Goal: Transaction & Acquisition: Purchase product/service

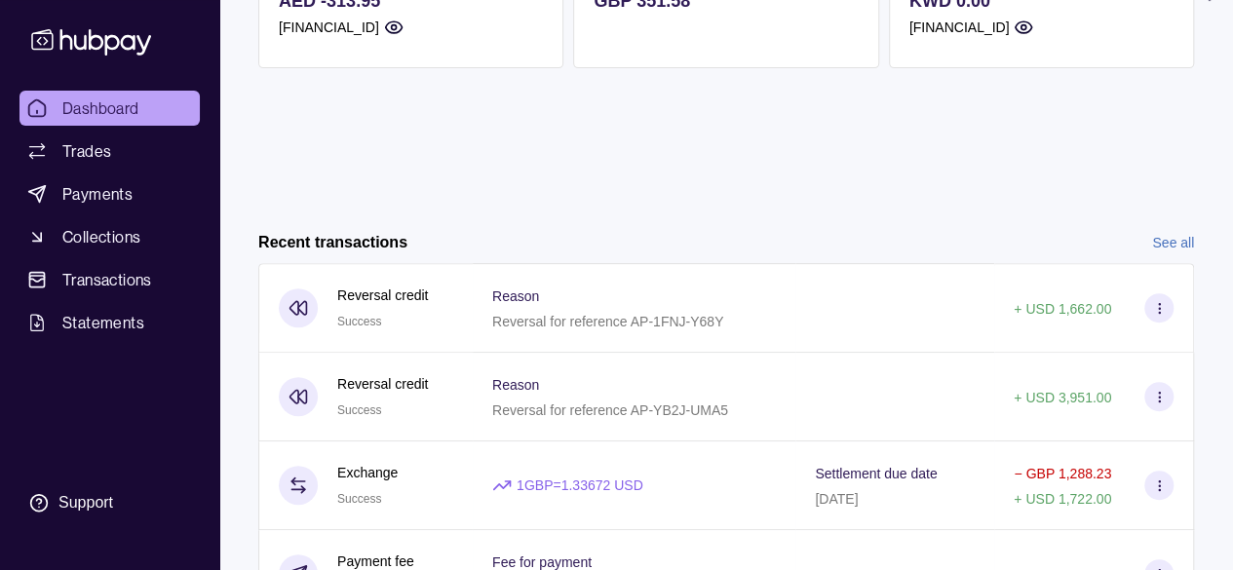
scroll to position [292, 0]
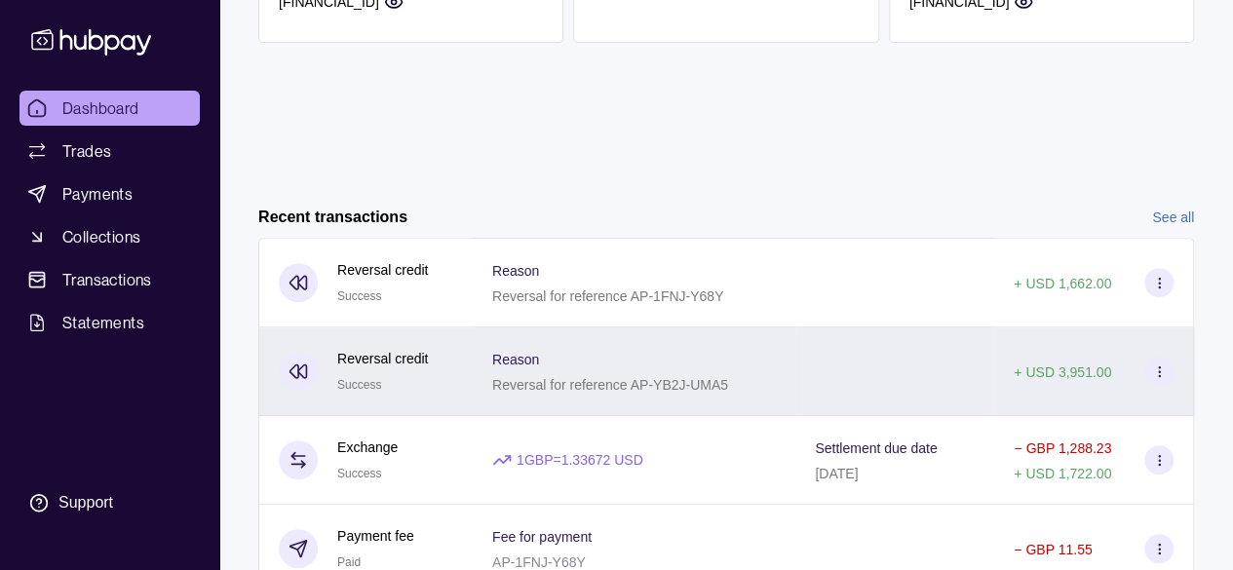
click at [1092, 371] on p "+ USD 3,951.00" at bounding box center [1062, 373] width 97 height 16
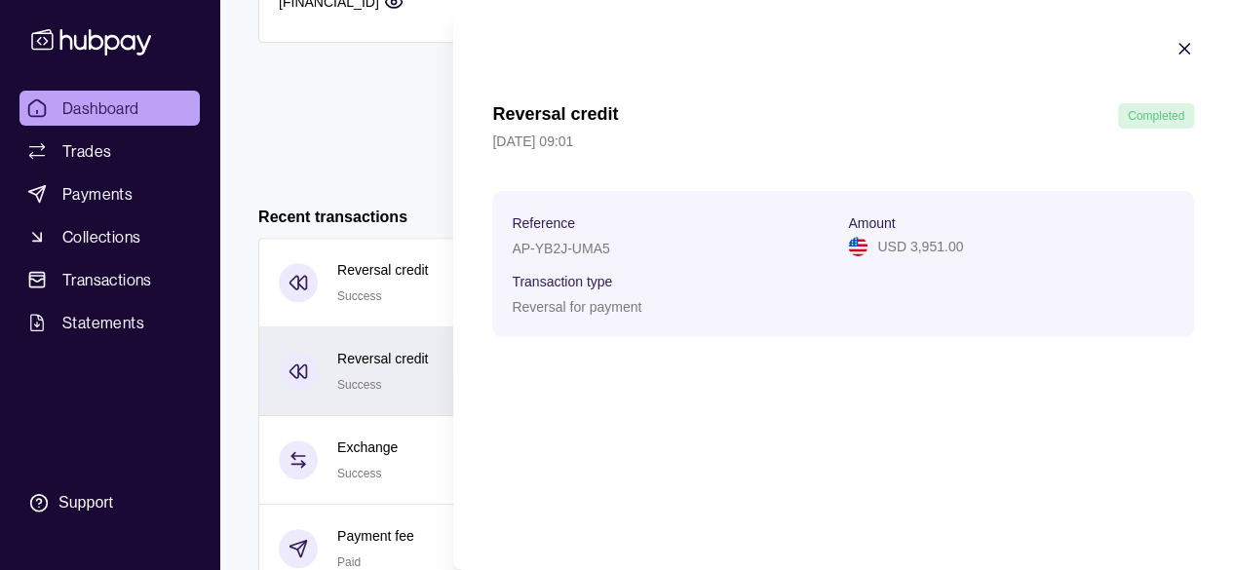
scroll to position [464, 0]
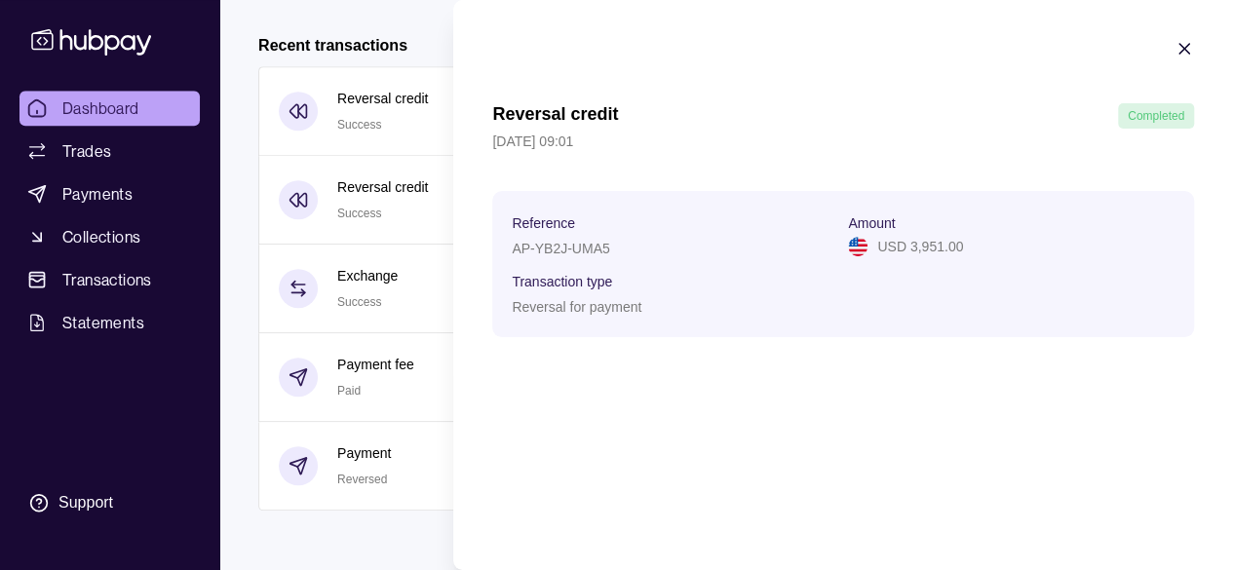
click at [1185, 47] on icon "button" at bounding box center [1185, 49] width 10 height 10
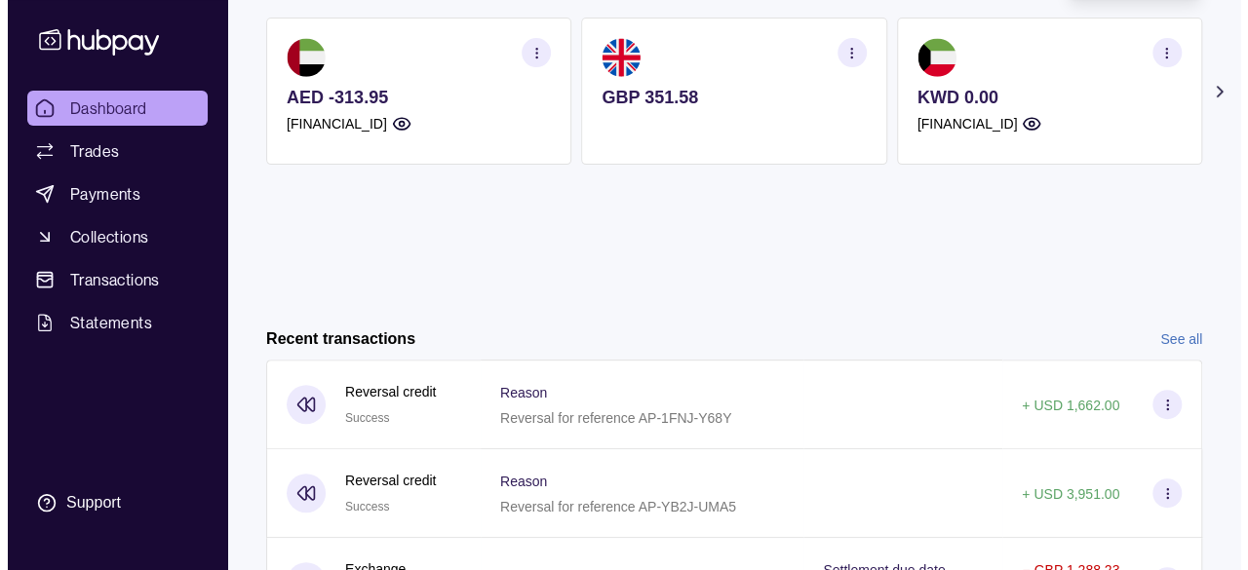
scroll to position [74, 0]
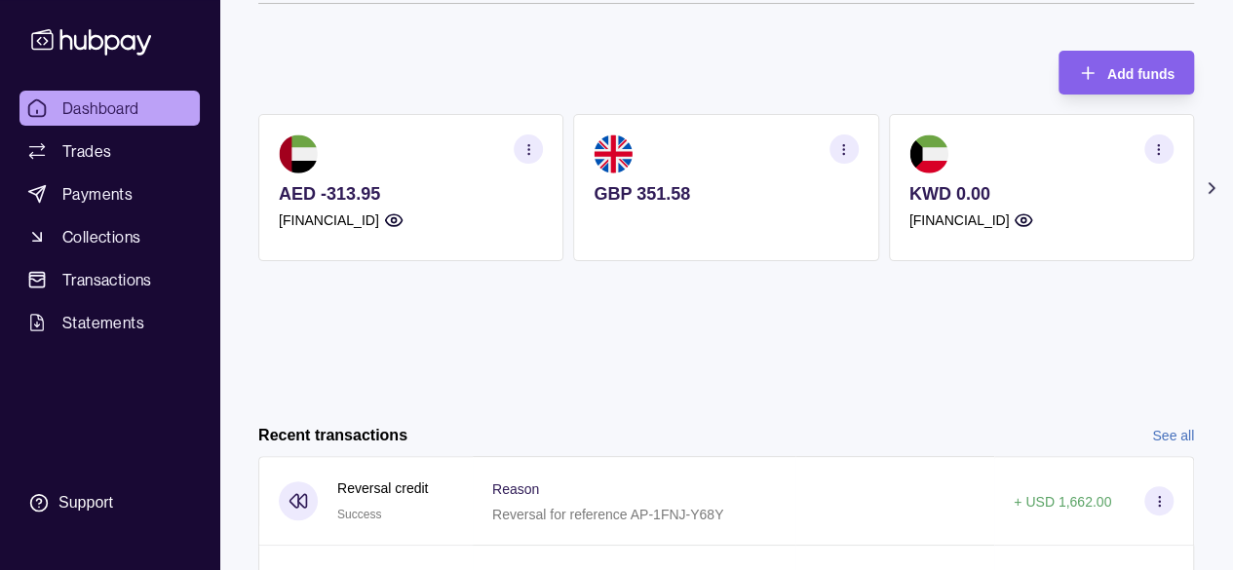
click at [1215, 191] on icon at bounding box center [1211, 187] width 19 height 19
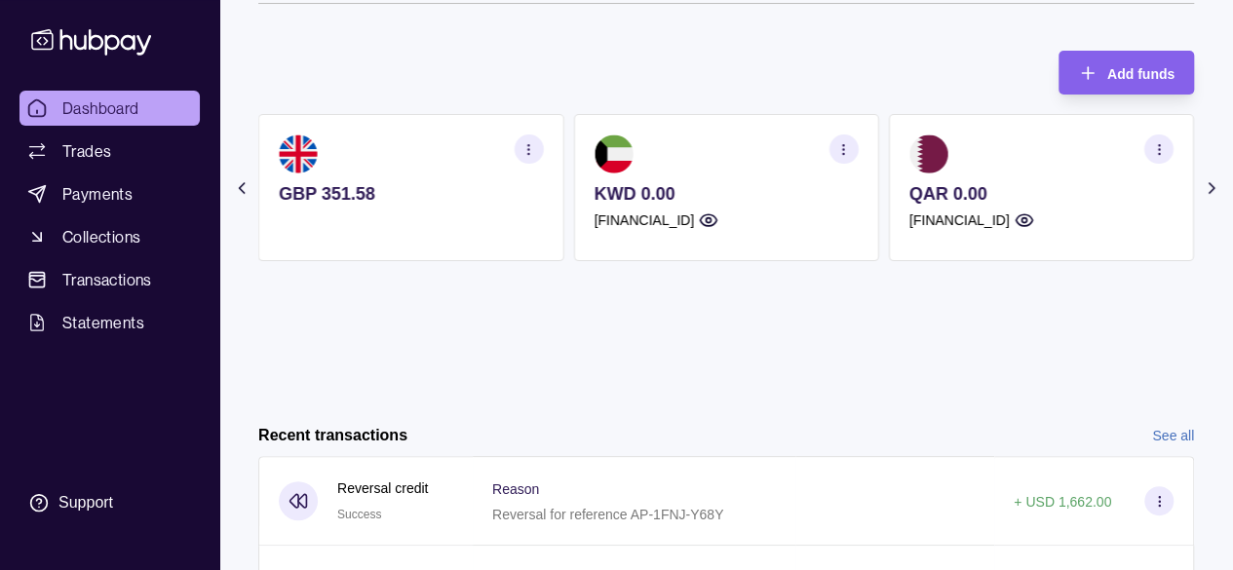
click at [1207, 196] on icon at bounding box center [1211, 187] width 19 height 19
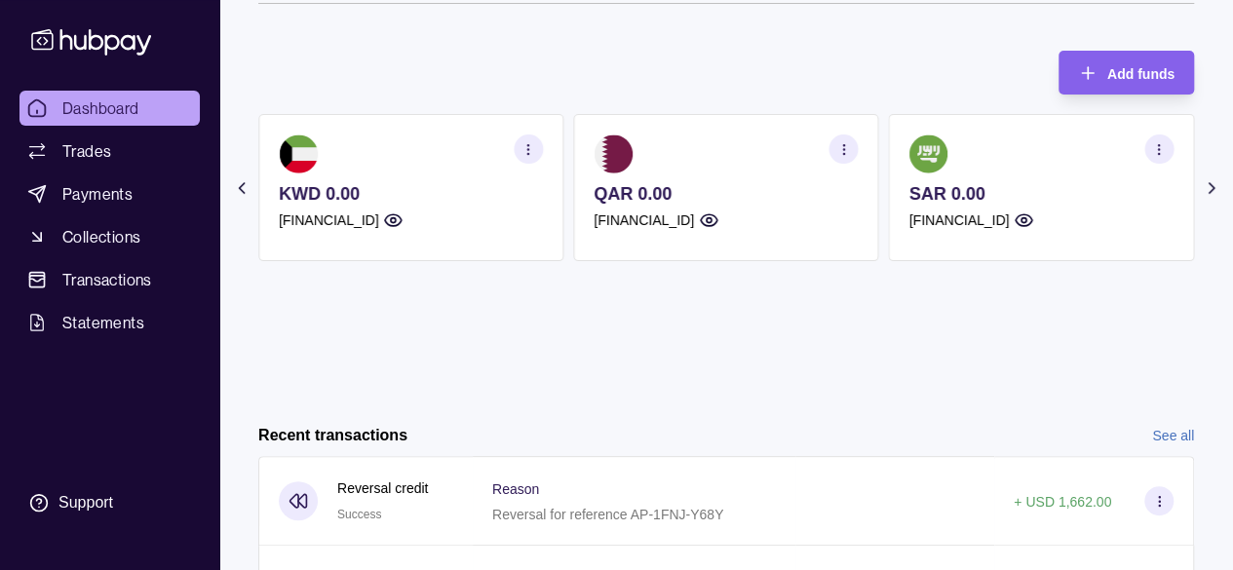
click at [1205, 196] on icon at bounding box center [1211, 187] width 19 height 19
click at [1203, 196] on icon at bounding box center [1211, 187] width 19 height 19
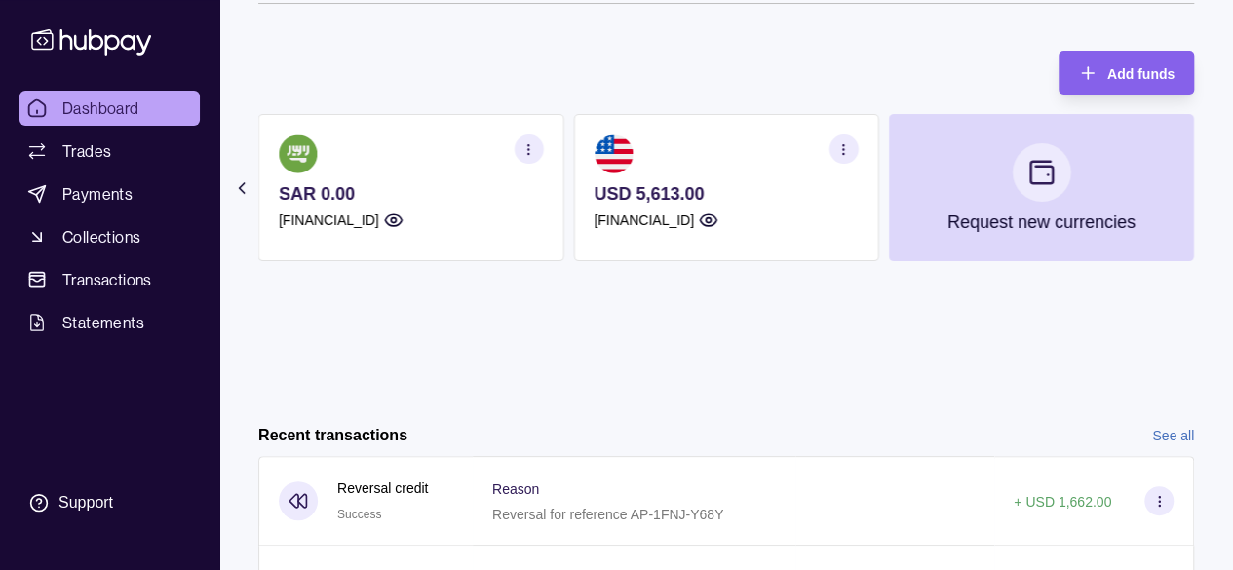
click at [726, 178] on section "USD 5,613.00 [FINANCIAL_ID]" at bounding box center [725, 187] width 305 height 147
click at [850, 144] on icon "button" at bounding box center [843, 149] width 15 height 15
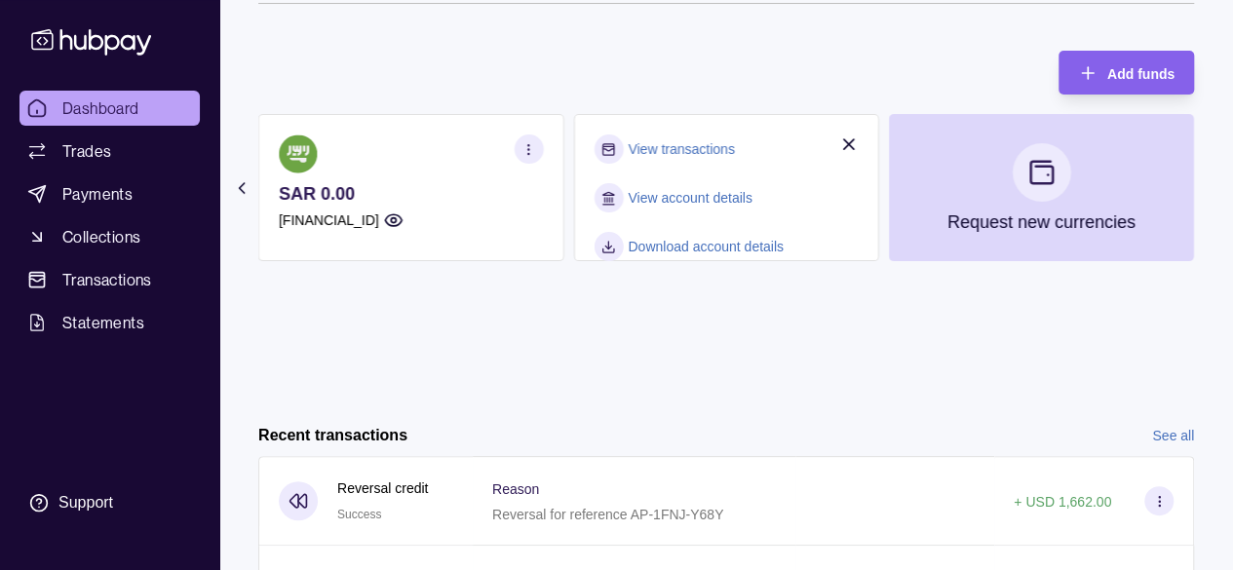
click at [679, 197] on link "View account details" at bounding box center [690, 197] width 124 height 21
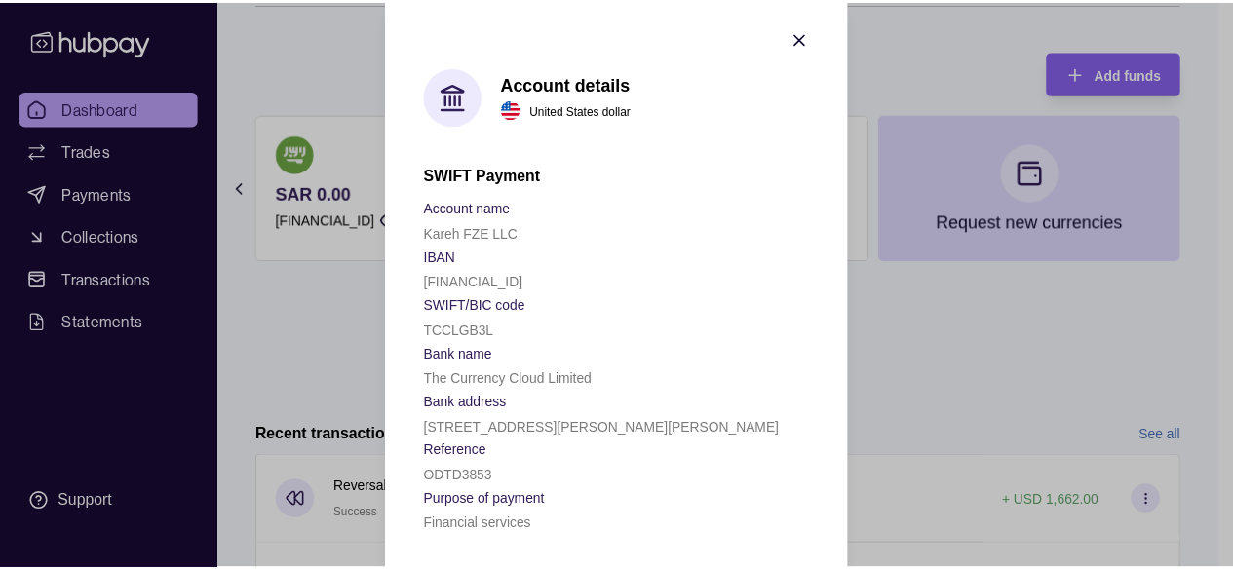
scroll to position [16, 0]
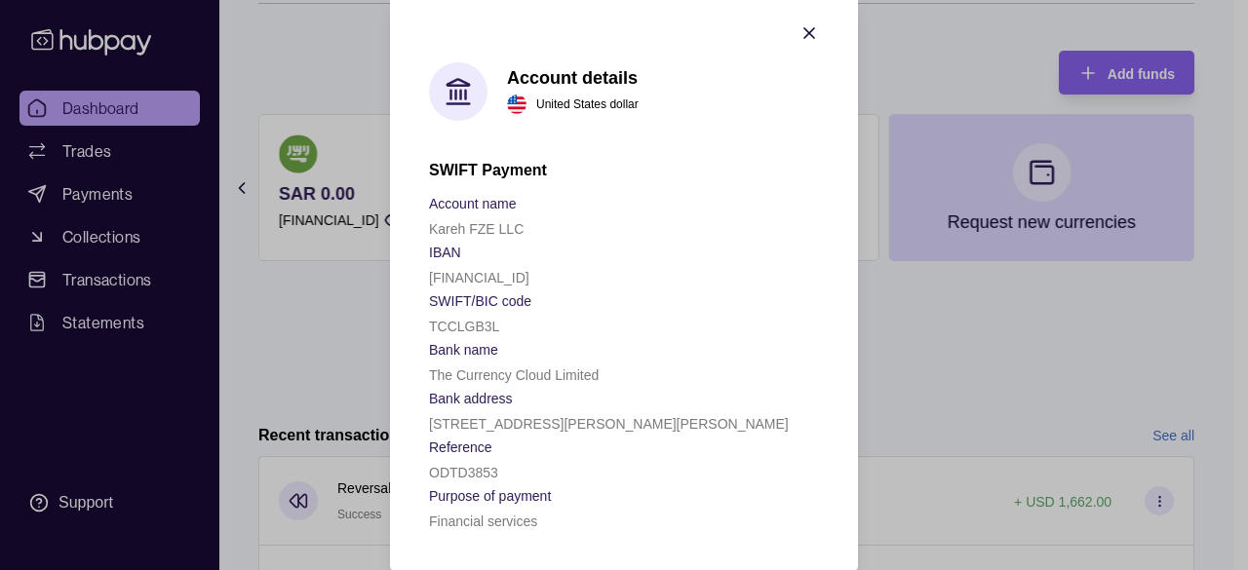
click at [803, 24] on icon "button" at bounding box center [808, 32] width 19 height 19
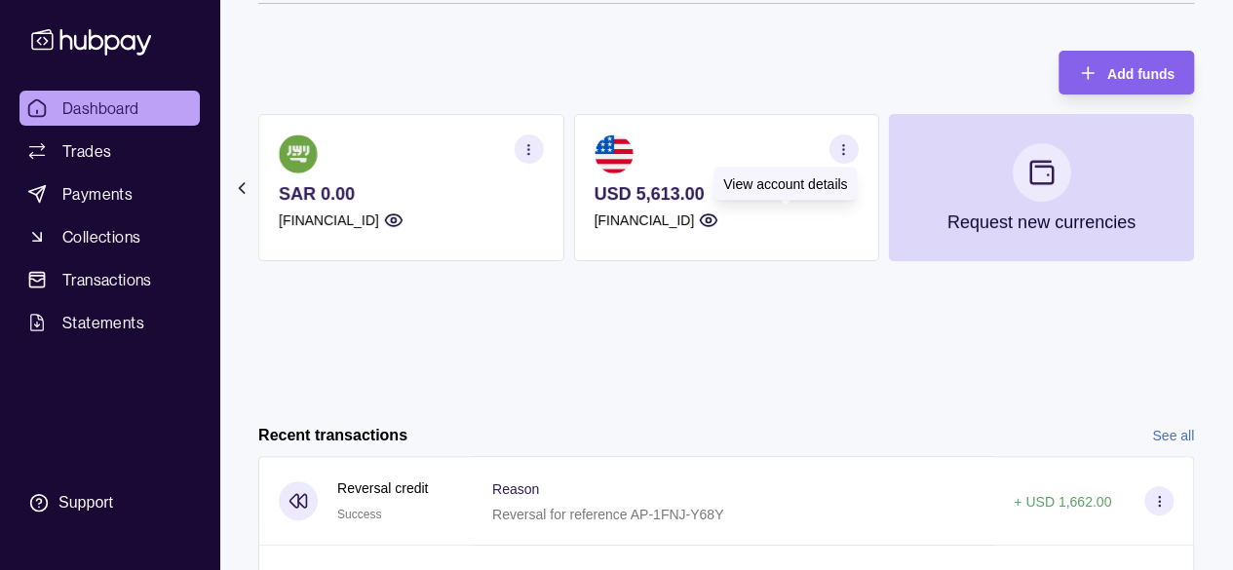
click at [718, 216] on icon "button" at bounding box center [708, 220] width 19 height 19
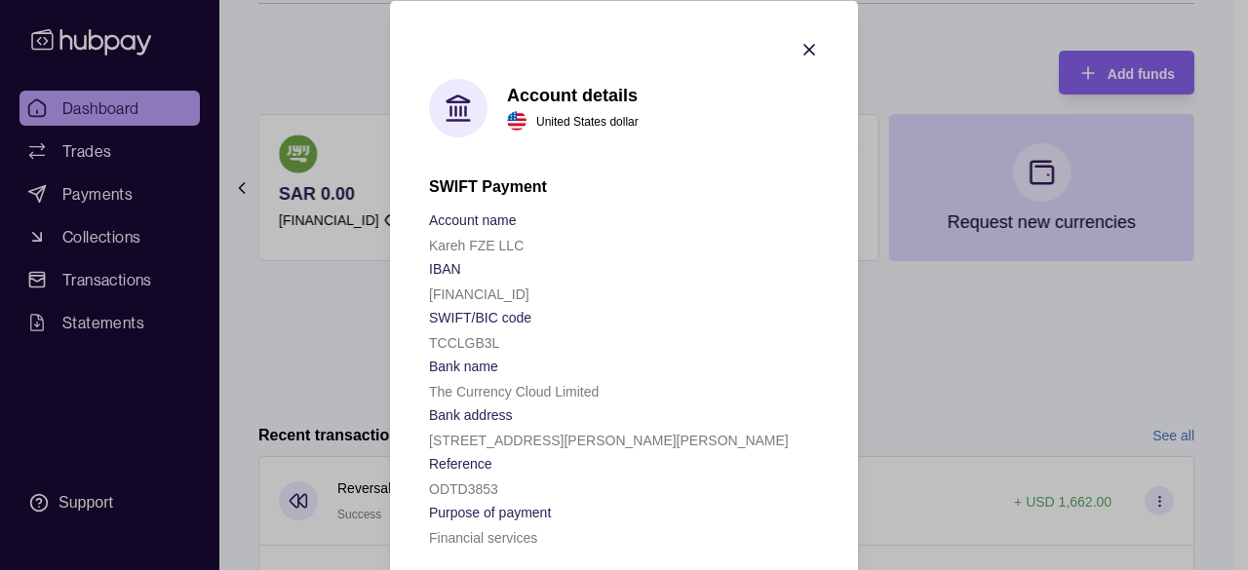
click at [803, 46] on icon "button" at bounding box center [808, 48] width 19 height 19
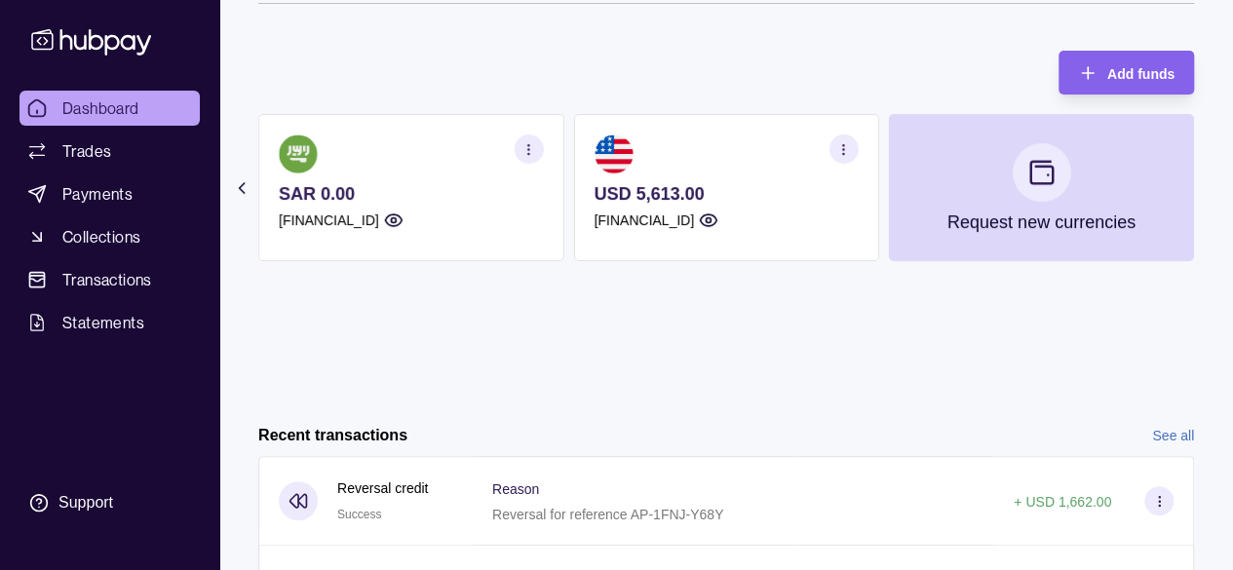
click at [838, 149] on icon "button" at bounding box center [843, 149] width 15 height 15
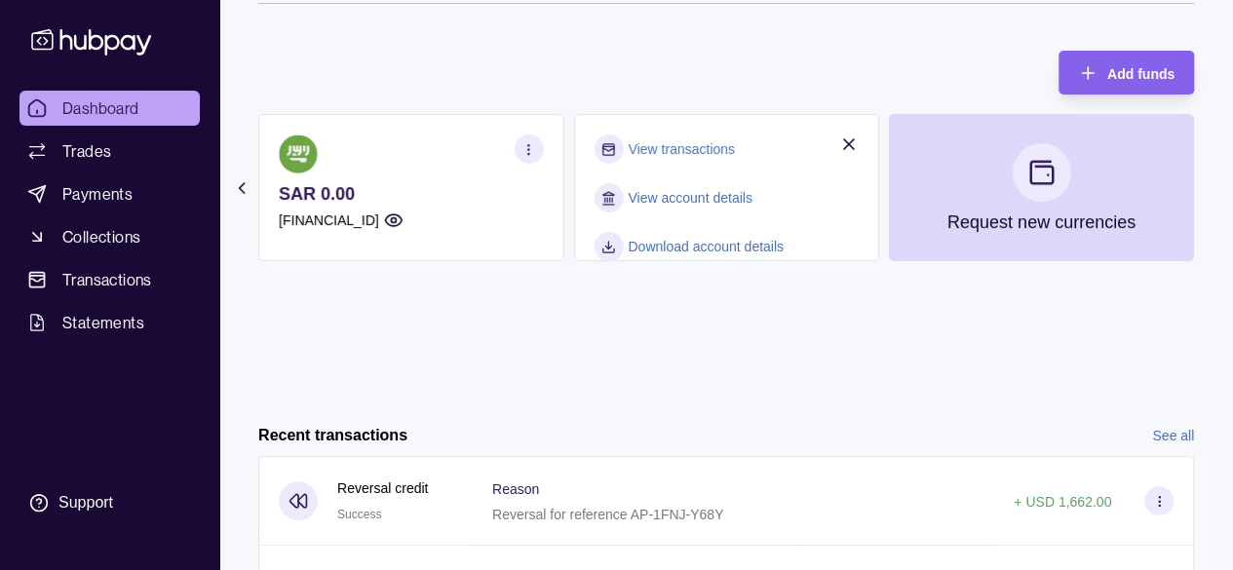
click at [708, 150] on link "View transactions" at bounding box center [681, 148] width 106 height 21
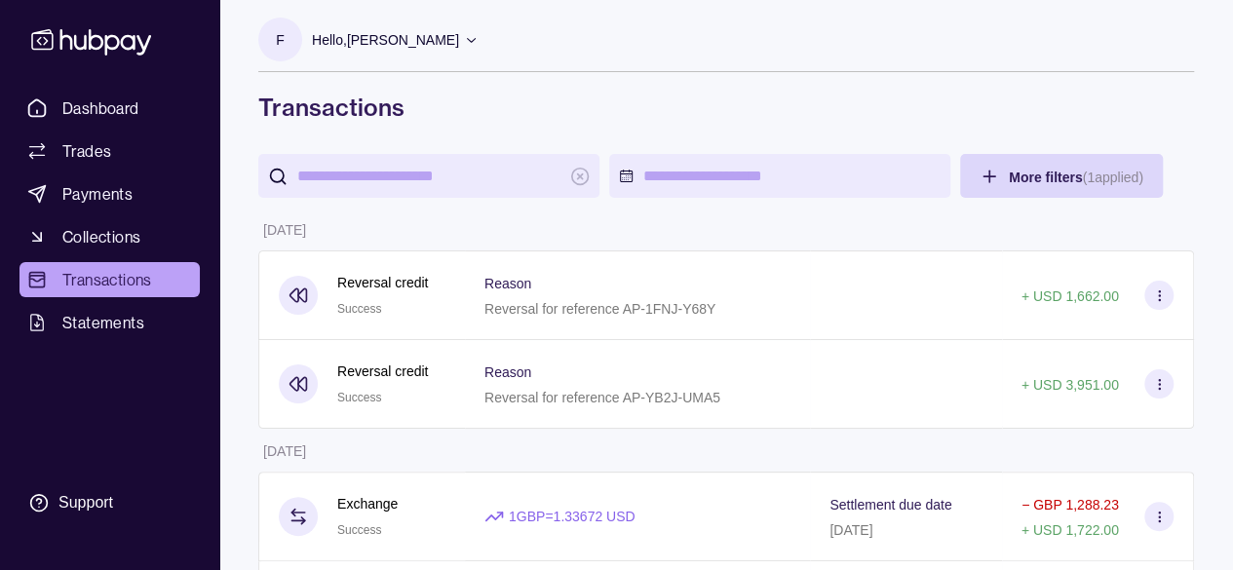
scroll to position [195, 0]
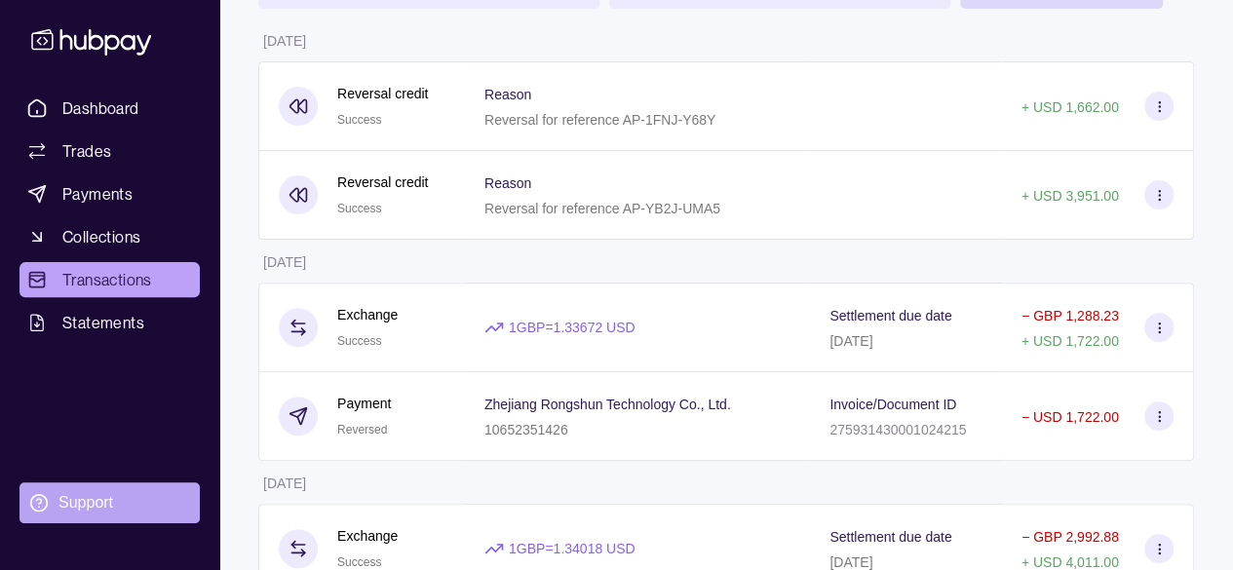
click at [138, 492] on section "Support" at bounding box center [109, 503] width 180 height 41
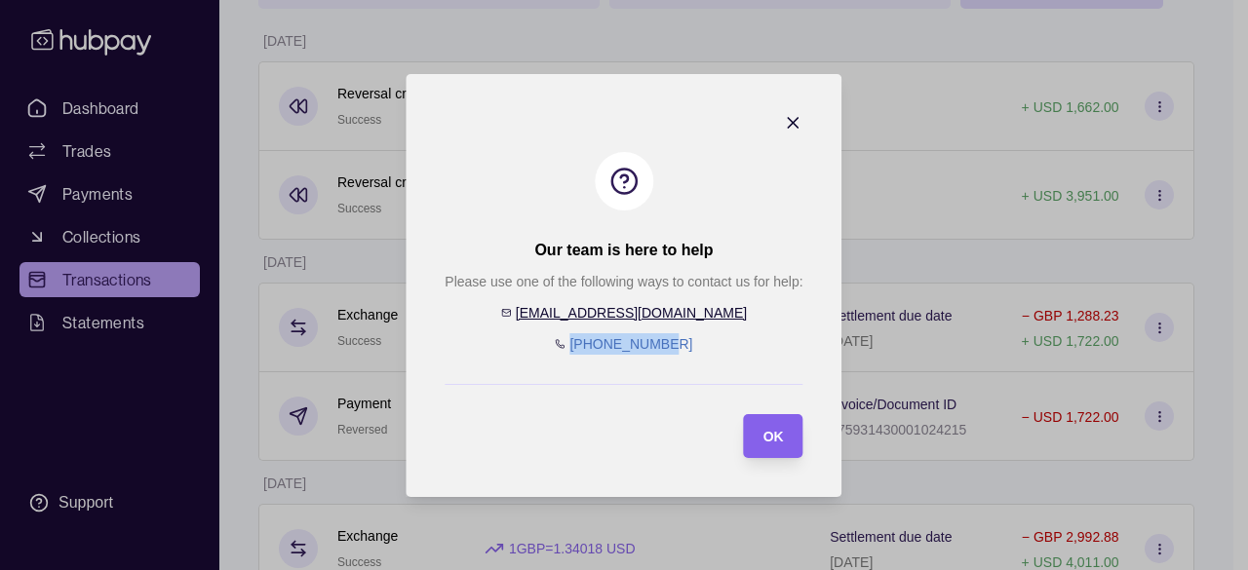
drag, startPoint x: 680, startPoint y: 334, endPoint x: 552, endPoint y: 356, distance: 130.4
click at [552, 356] on section "Our team is here to help Please use one of the following ways to contact us for…" at bounding box center [624, 285] width 436 height 423
copy link "[PHONE_NUMBER]"
click at [804, 115] on section "Our team is here to help Please use one of the following ways to contact us for…" at bounding box center [624, 285] width 436 height 423
click at [799, 116] on icon "button" at bounding box center [793, 122] width 19 height 19
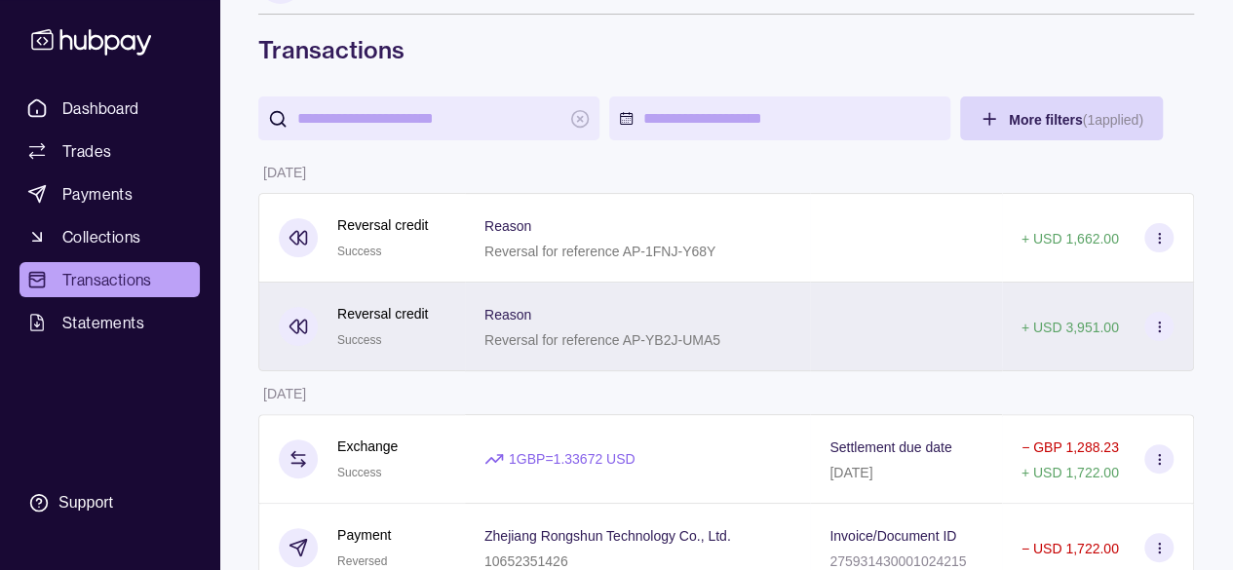
scroll to position [0, 0]
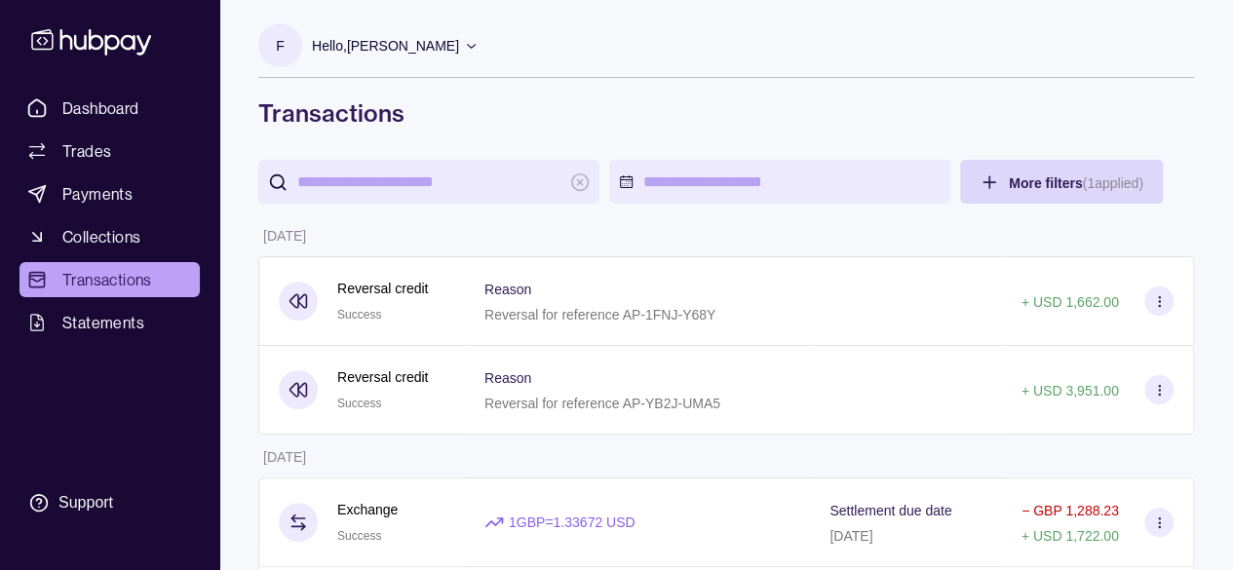
click at [158, 81] on div "Dashboard Trades Payments Collections Transactions Statements Support" at bounding box center [109, 285] width 219 height 570
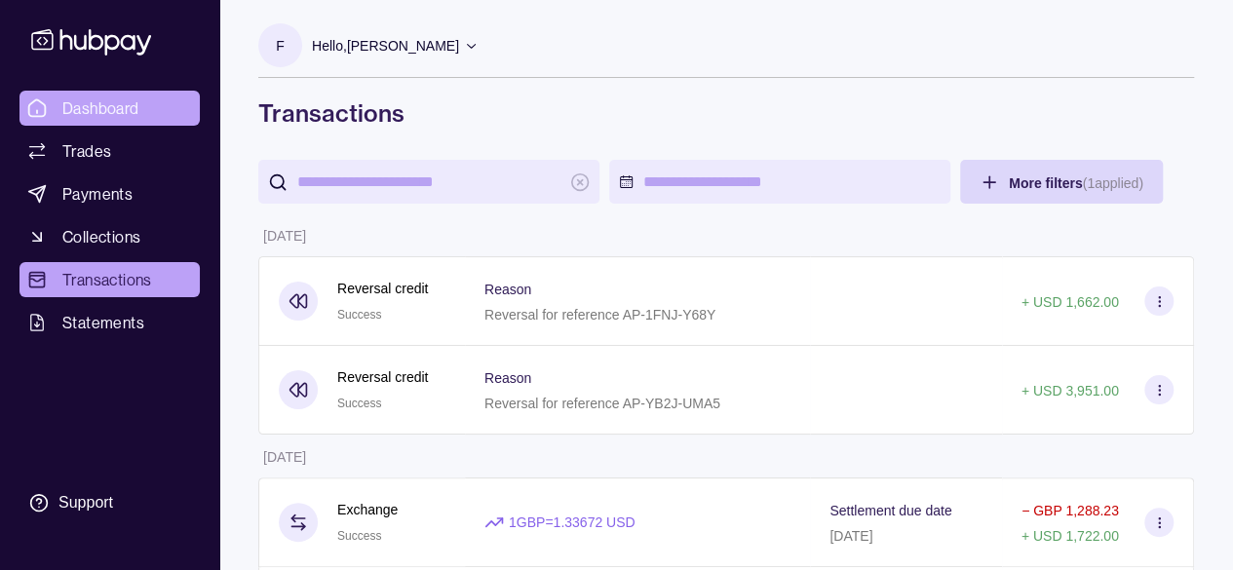
click at [158, 108] on link "Dashboard" at bounding box center [109, 108] width 180 height 35
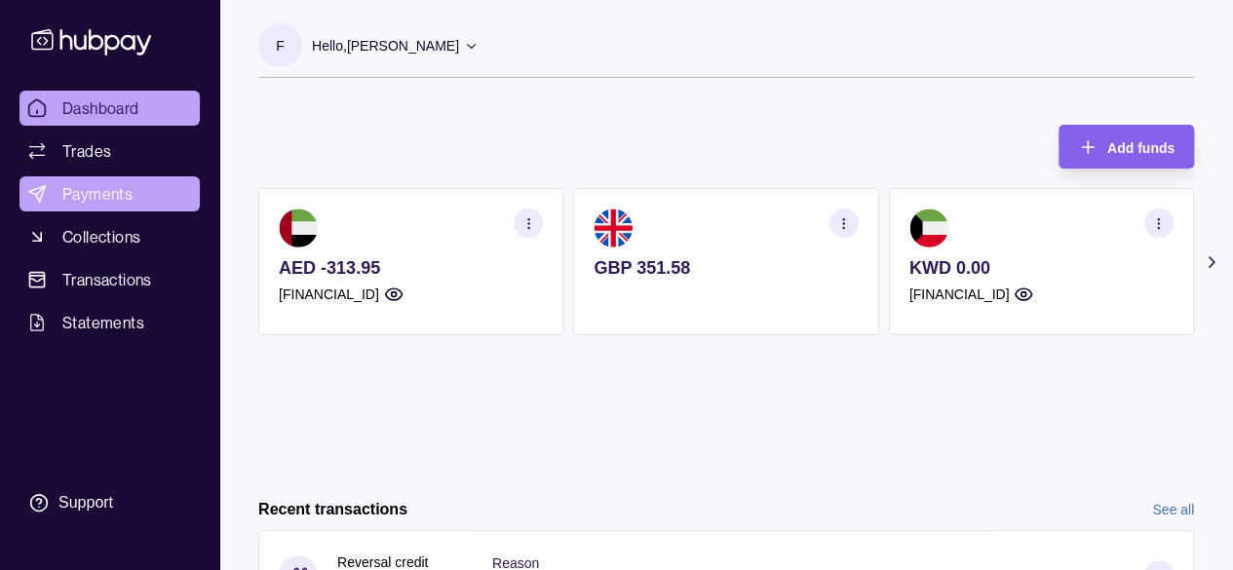
click at [35, 200] on icon at bounding box center [36, 193] width 19 height 19
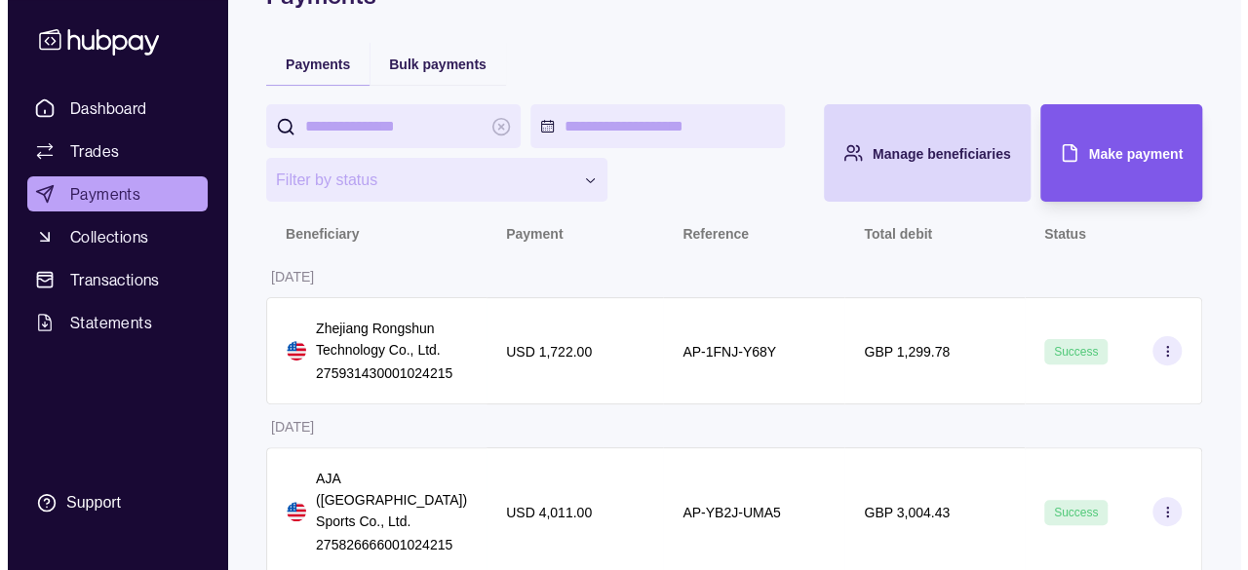
scroll to position [120, 0]
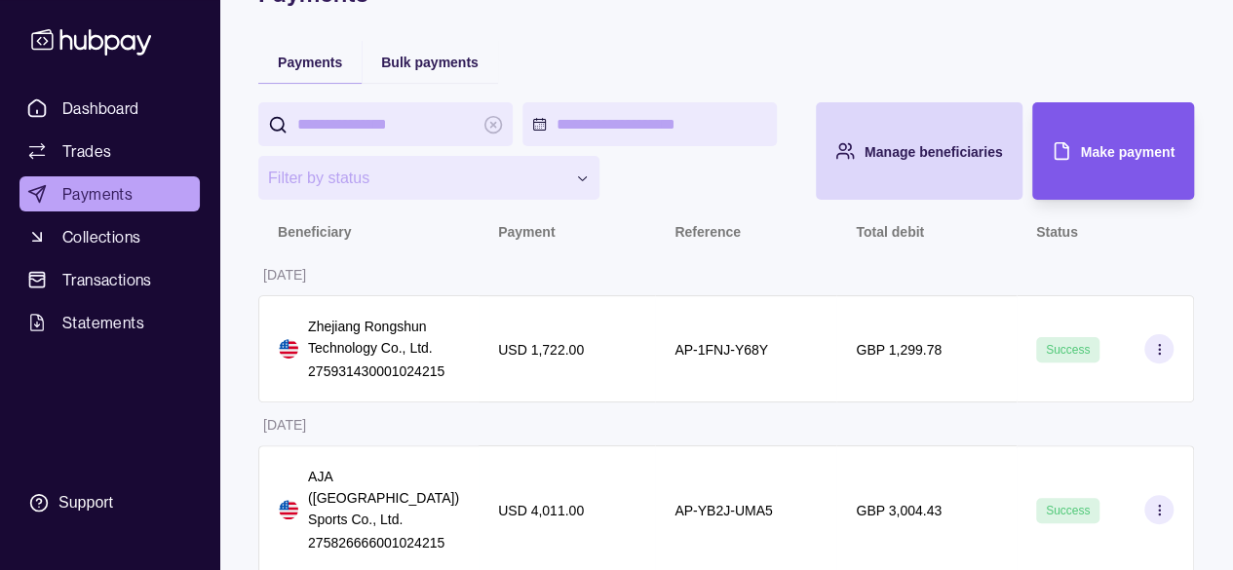
click at [1098, 161] on div "Make payment" at bounding box center [1128, 150] width 94 height 23
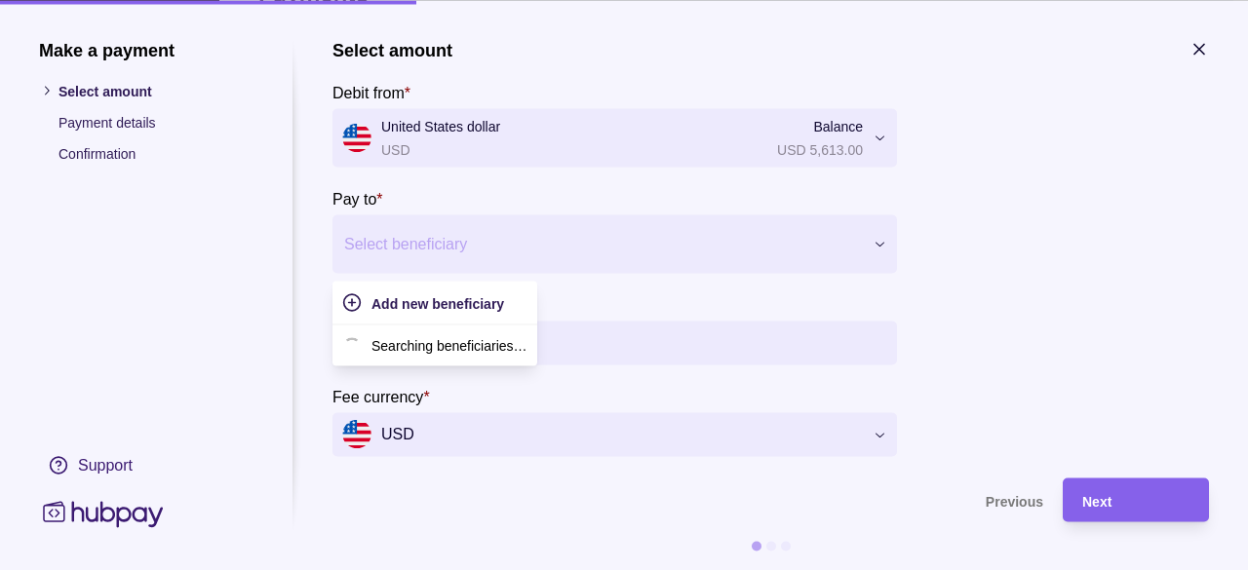
click at [494, 233] on div at bounding box center [602, 243] width 517 height 27
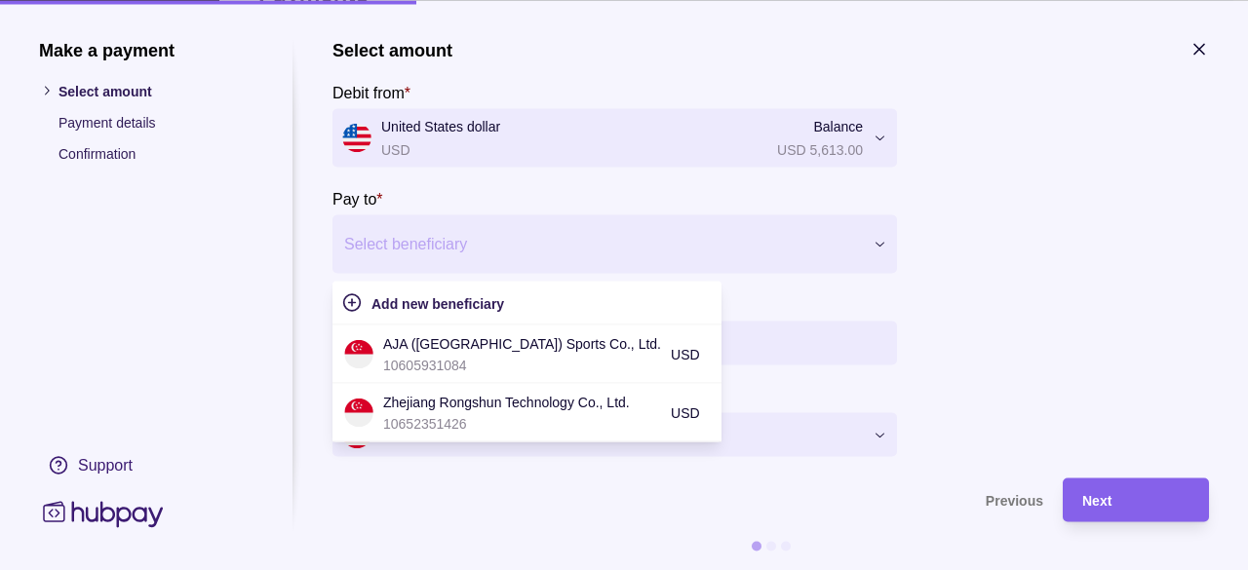
click at [1057, 331] on div at bounding box center [1062, 281] width 292 height 349
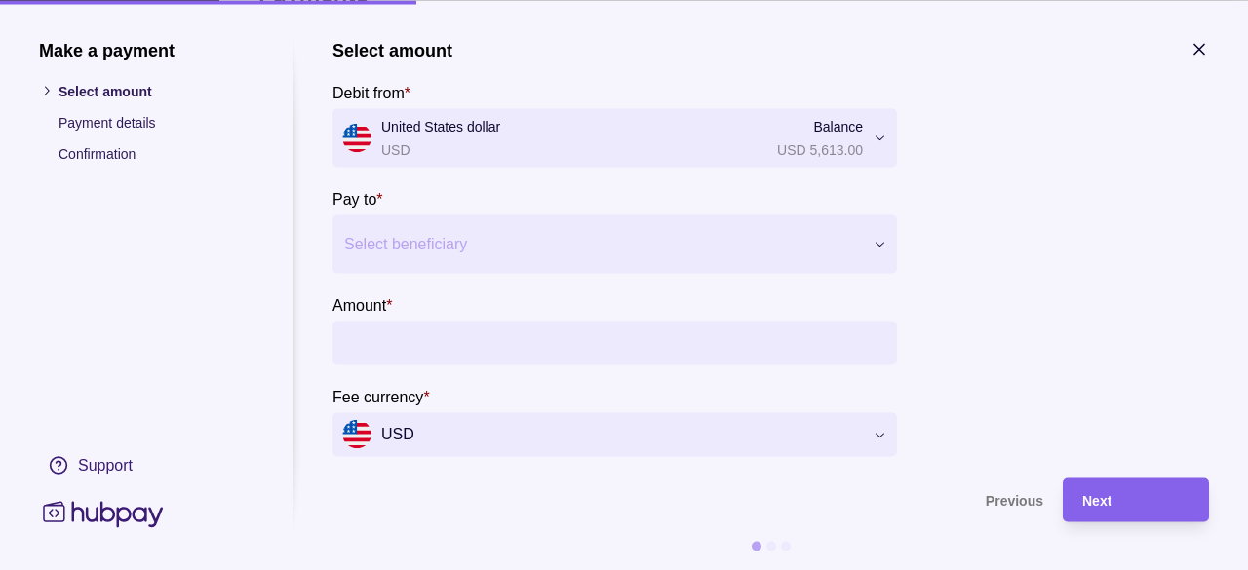
click at [487, 353] on input "Amount *" at bounding box center [634, 343] width 506 height 44
click at [1178, 258] on div at bounding box center [1062, 281] width 292 height 349
click at [749, 208] on section "Pay to * Select beneficiary" at bounding box center [614, 229] width 564 height 87
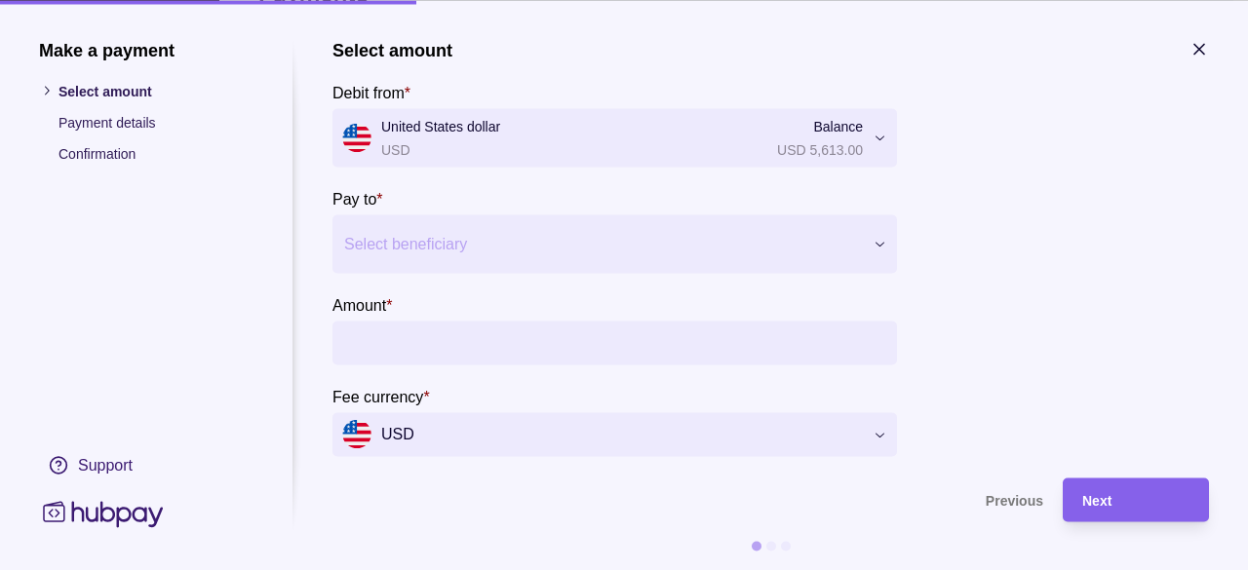
click at [755, 228] on div "Select beneficiary" at bounding box center [597, 243] width 530 height 31
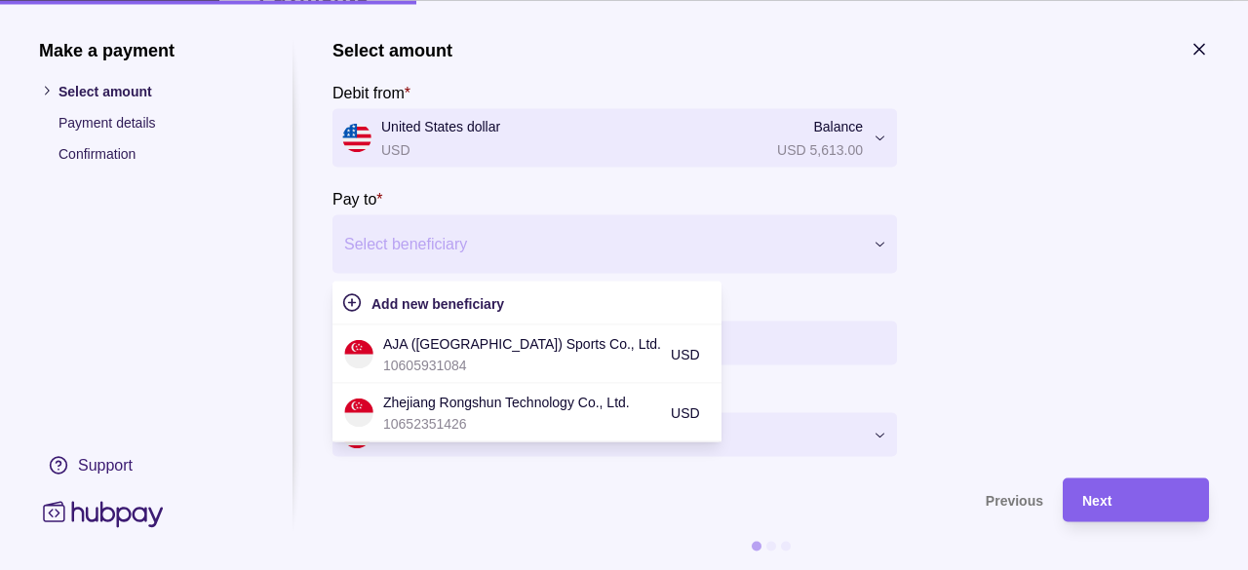
click at [751, 228] on div "Select beneficiary" at bounding box center [597, 243] width 530 height 31
